Goal: Transaction & Acquisition: Book appointment/travel/reservation

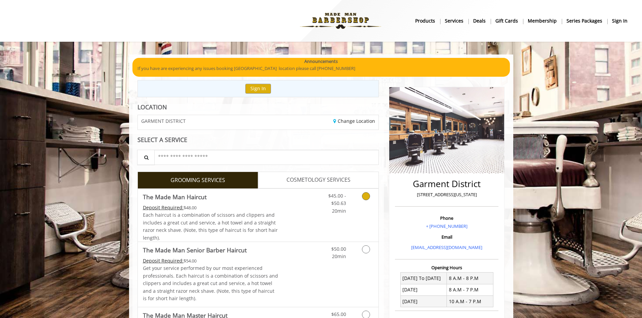
click at [291, 216] on link "Discounted Price" at bounding box center [298, 215] width 40 height 53
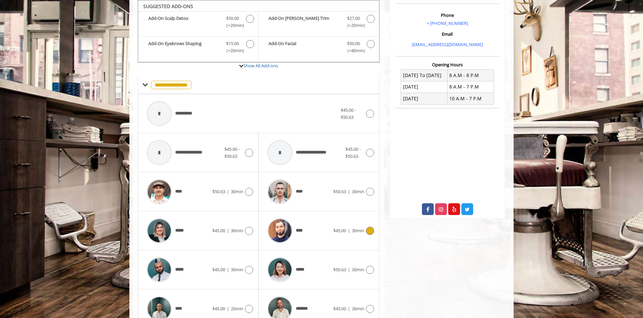
scroll to position [237, 0]
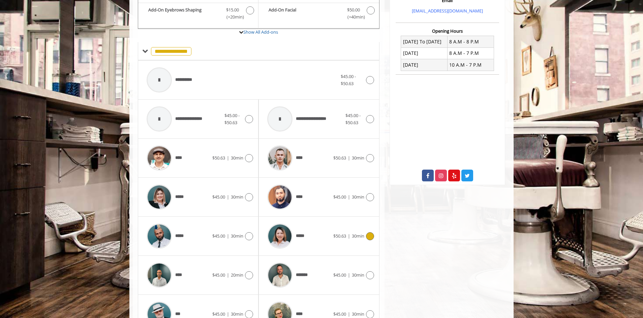
click at [324, 237] on div "*****" at bounding box center [298, 236] width 69 height 32
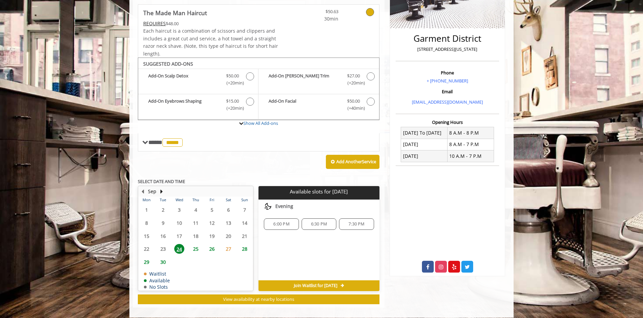
scroll to position [152, 0]
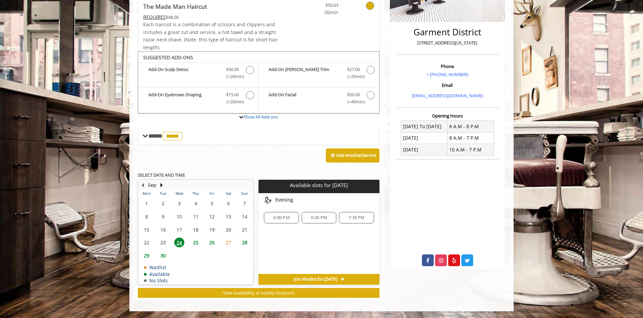
click at [287, 222] on div "6:00 PM" at bounding box center [281, 217] width 35 height 11
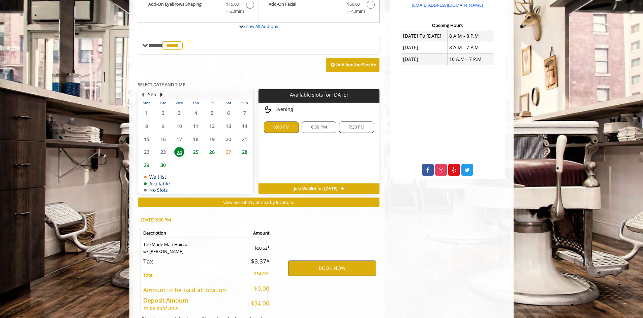
scroll to position [274, 0]
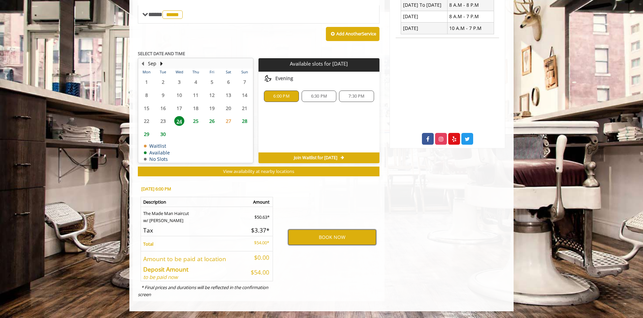
click at [311, 240] on button "BOOK NOW" at bounding box center [332, 237] width 88 height 15
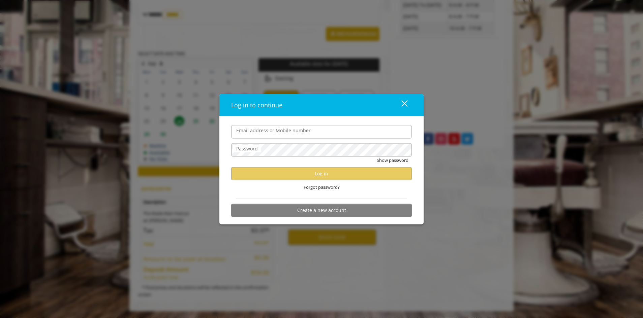
type input "**********"
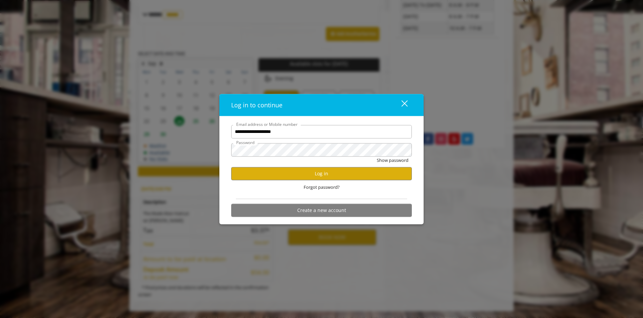
scroll to position [0, 0]
click at [307, 175] on button "Log in" at bounding box center [321, 173] width 181 height 13
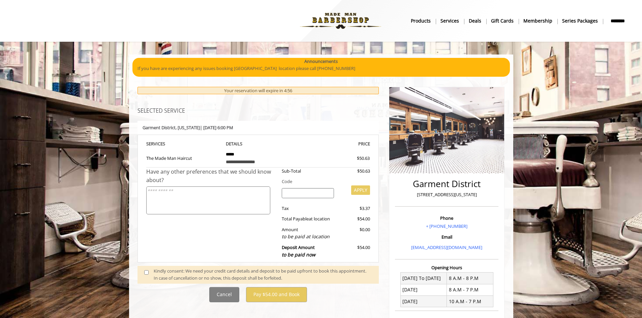
scroll to position [238, 0]
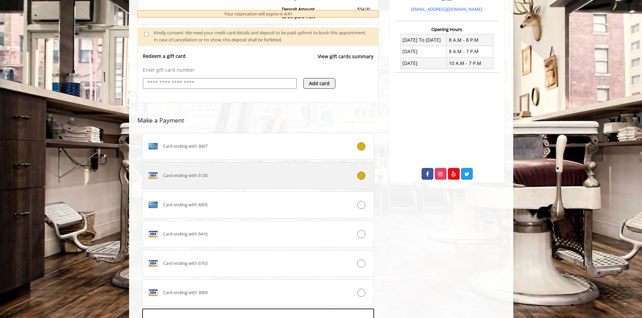
click at [256, 168] on label "Card ending with 5130" at bounding box center [258, 175] width 232 height 27
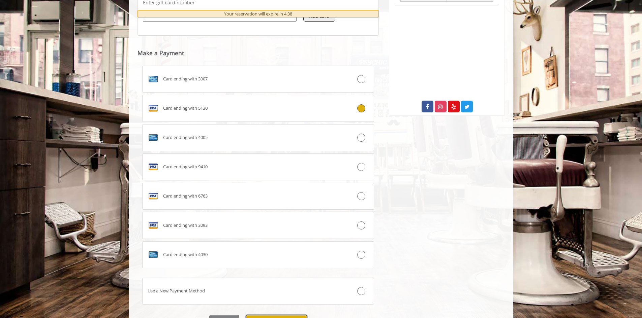
click at [277, 316] on button "Pay $54.00 and Book" at bounding box center [276, 322] width 61 height 15
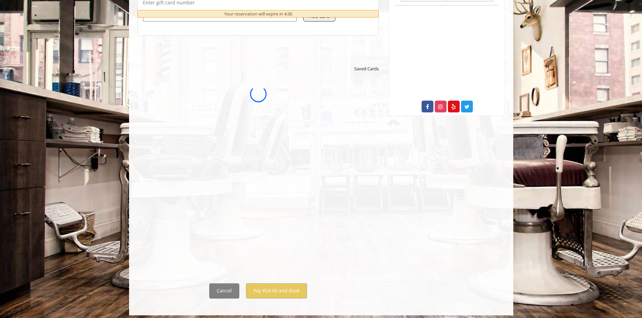
scroll to position [0, 0]
